Goal: Find specific page/section: Find specific page/section

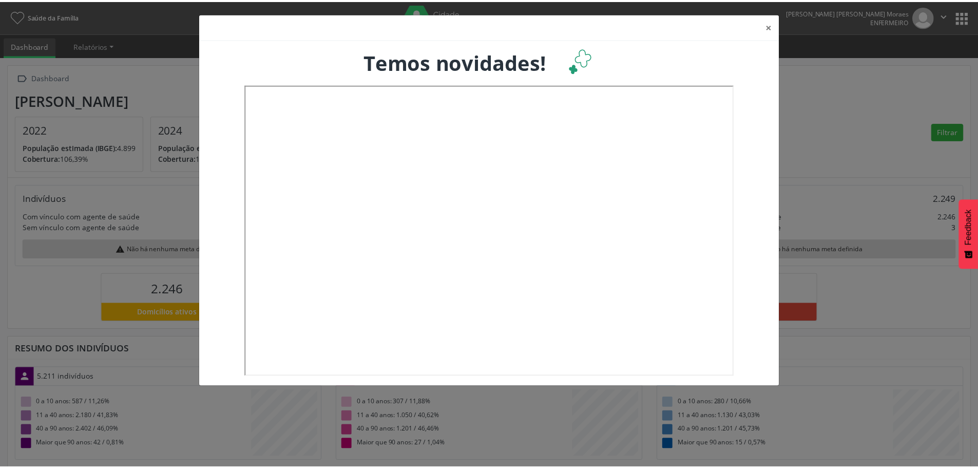
scroll to position [170, 323]
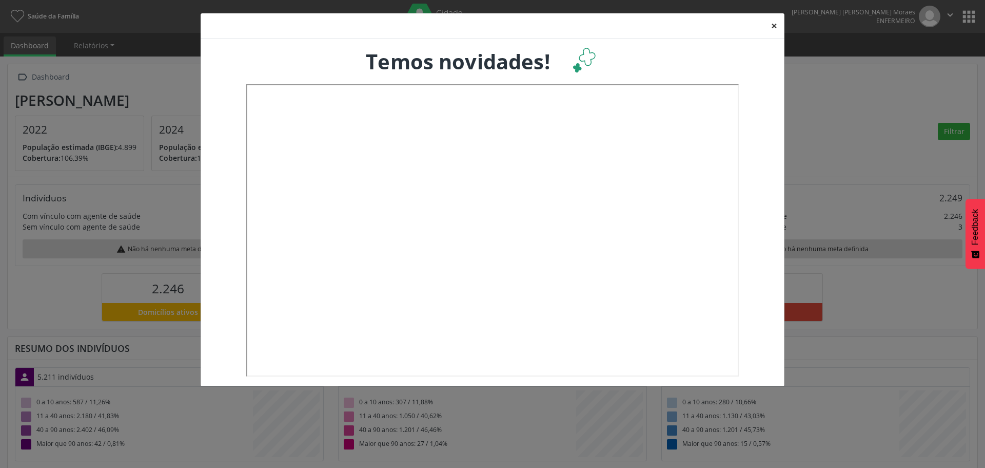
click at [776, 26] on button "×" at bounding box center [774, 25] width 21 height 25
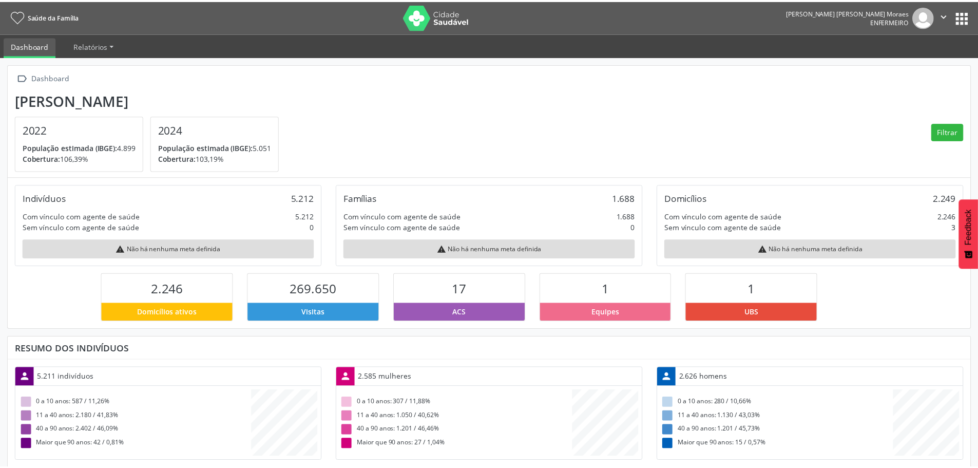
scroll to position [513018, 512867]
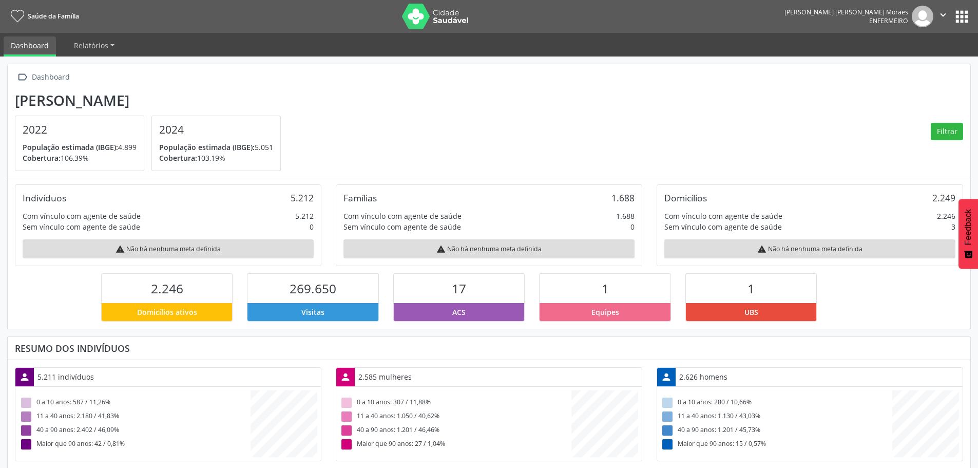
click at [940, 11] on icon "" at bounding box center [942, 14] width 11 height 11
click at [959, 17] on button "apps" at bounding box center [961, 17] width 18 height 18
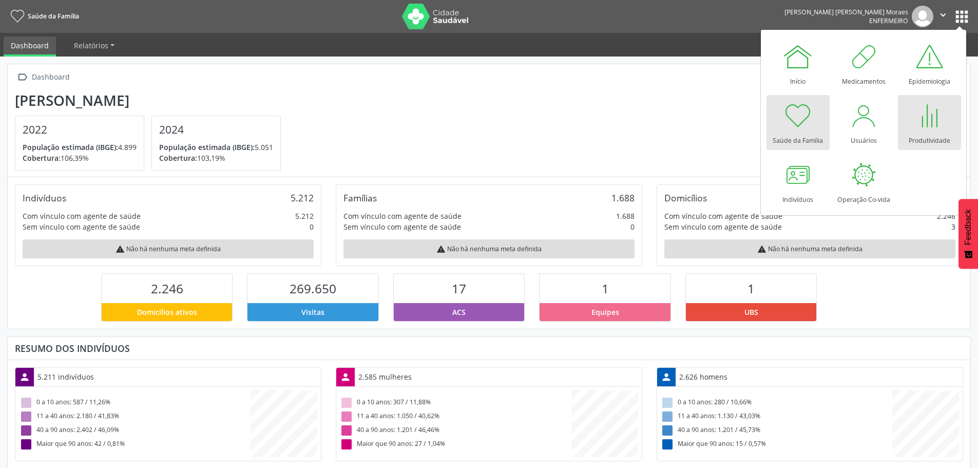
click at [923, 130] on div at bounding box center [928, 115] width 31 height 31
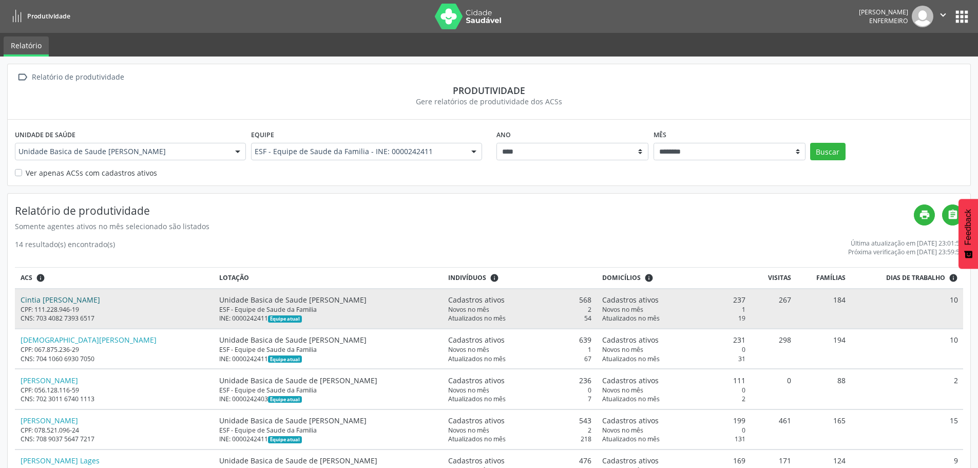
click at [42, 298] on link "Cintia Angelica dos Santos Soares Costa" at bounding box center [61, 300] width 80 height 10
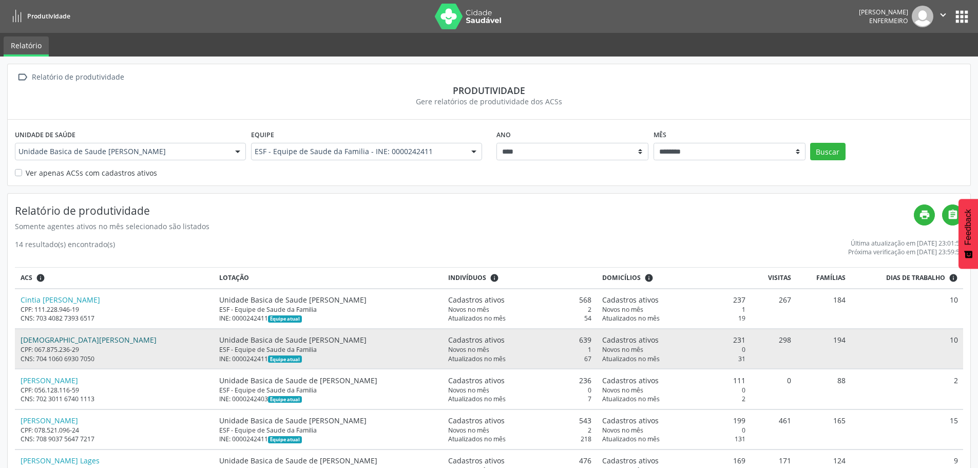
click at [36, 340] on link "Cristiane Vieira Goncalves Santos" at bounding box center [89, 340] width 136 height 10
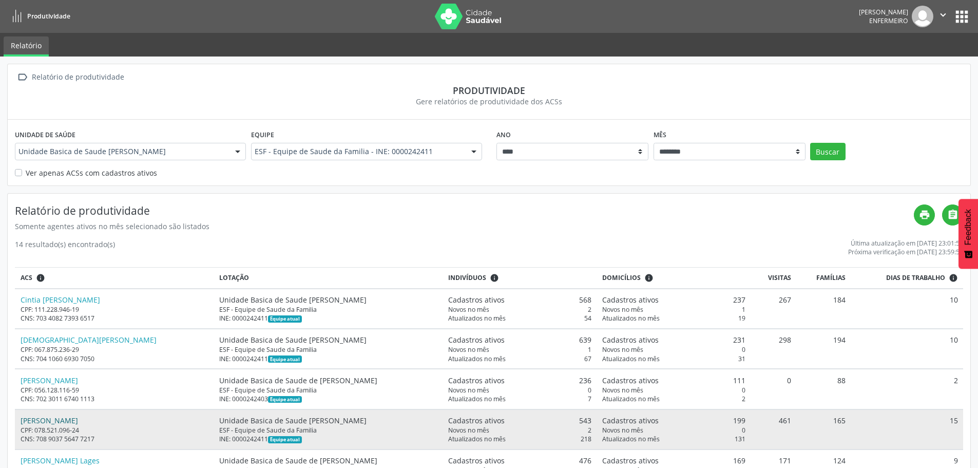
click at [68, 418] on link "Josiany Aparecida Miranda" at bounding box center [49, 420] width 57 height 10
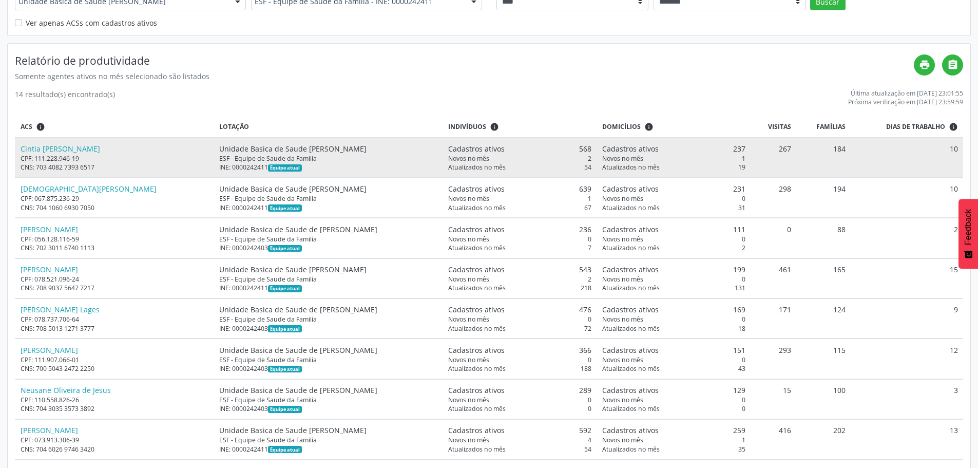
scroll to position [154, 0]
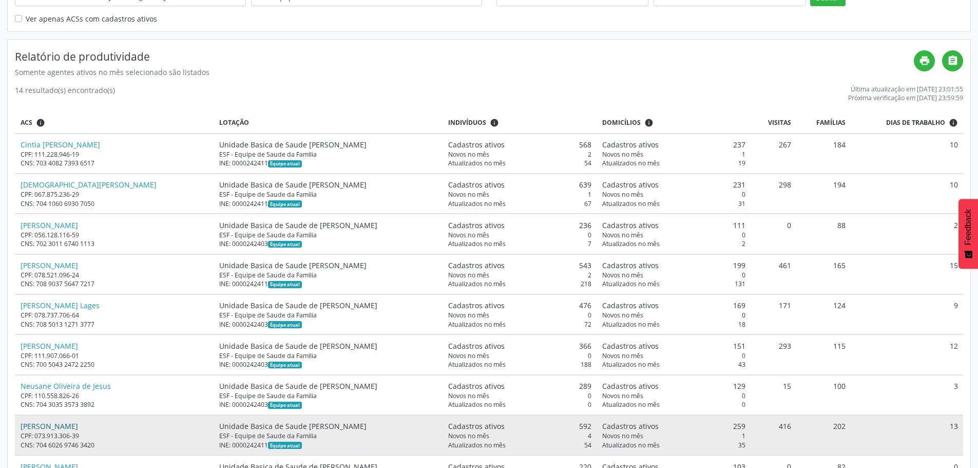
click at [48, 425] on link "Roberta Aparecida Pereira de Avila" at bounding box center [49, 426] width 57 height 10
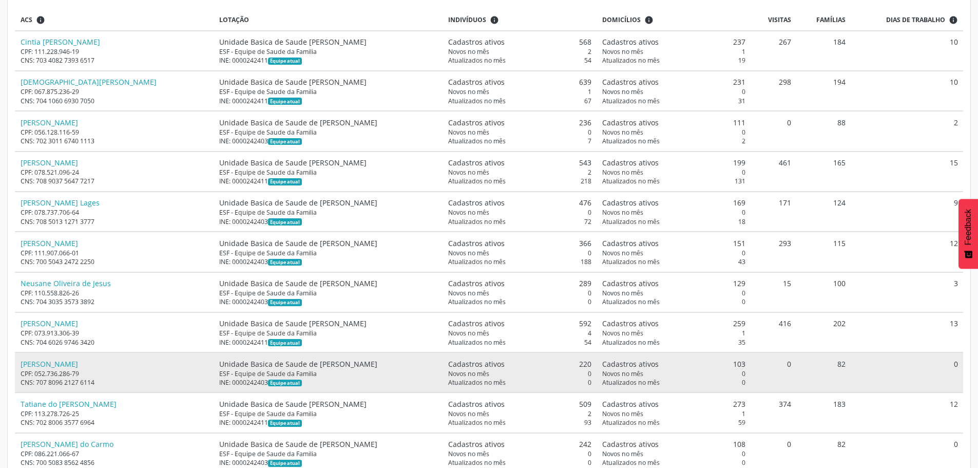
scroll to position [308, 0]
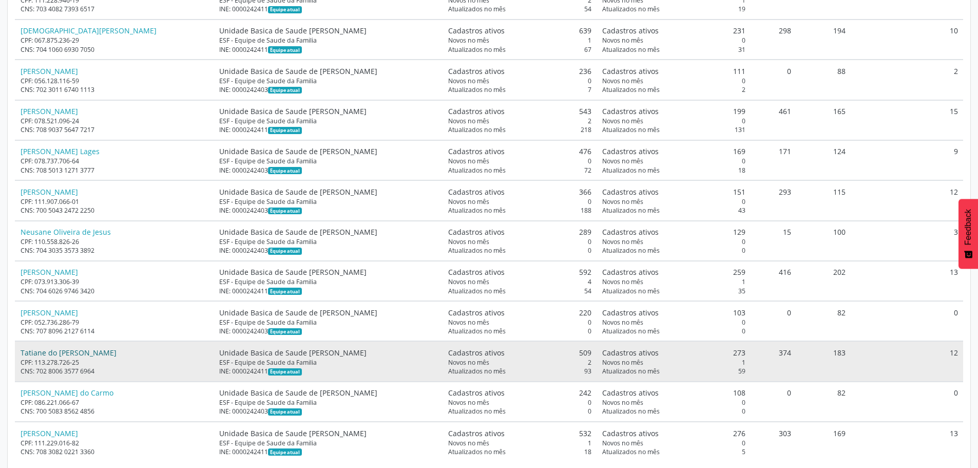
click at [88, 354] on link "Tatiane do Carmo Salvador Silva" at bounding box center [69, 352] width 96 height 10
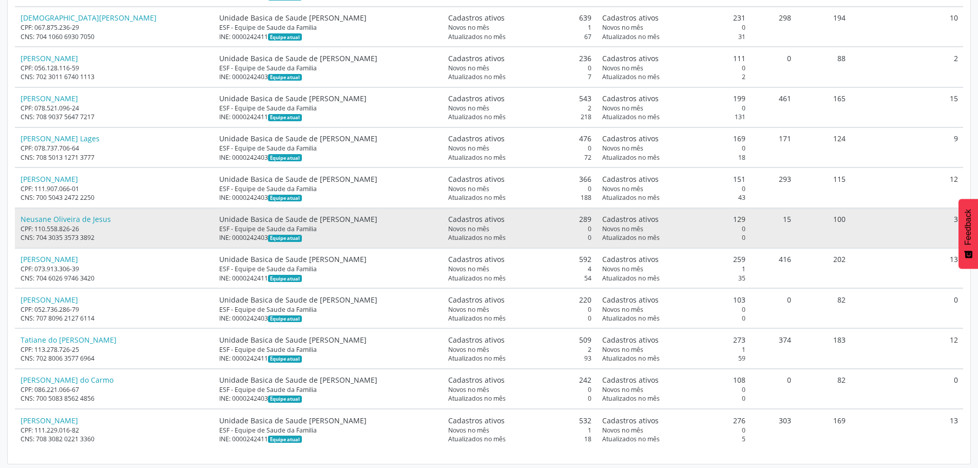
scroll to position [324, 0]
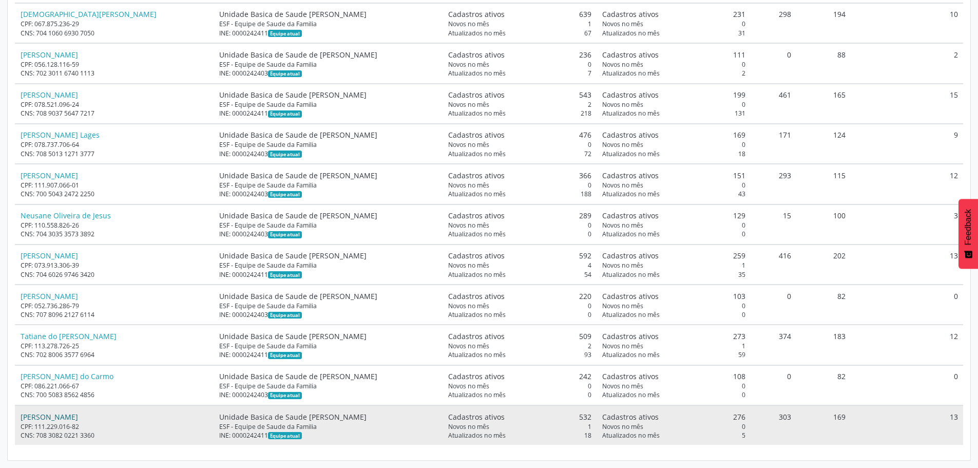
click at [51, 413] on link "Vanessa Pereira de Andrade" at bounding box center [49, 417] width 57 height 10
